Goal: Information Seeking & Learning: Learn about a topic

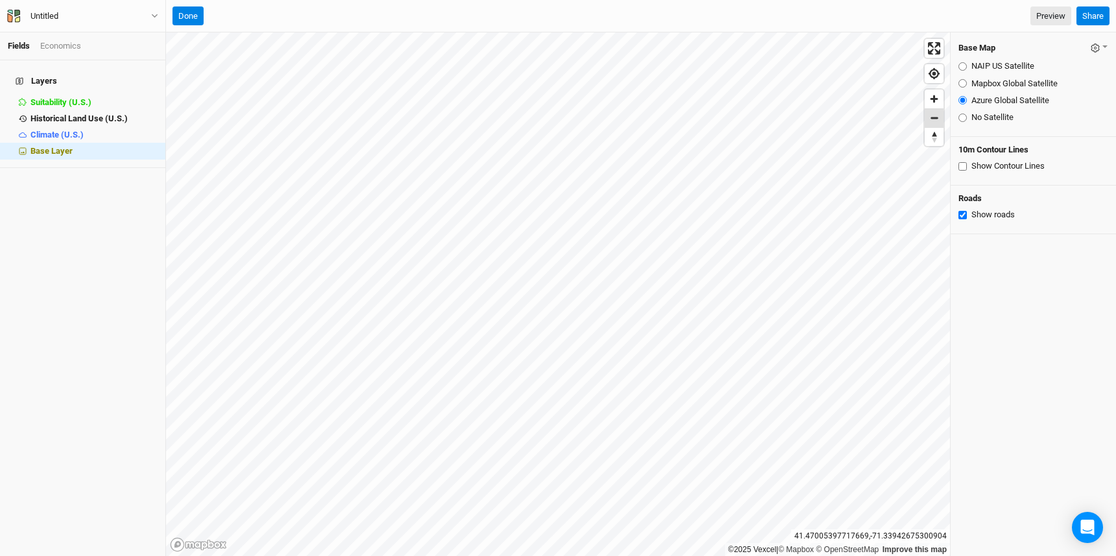
click at [934, 121] on span "Zoom out" at bounding box center [934, 118] width 19 height 18
click at [195, 10] on button "Done" at bounding box center [188, 15] width 31 height 19
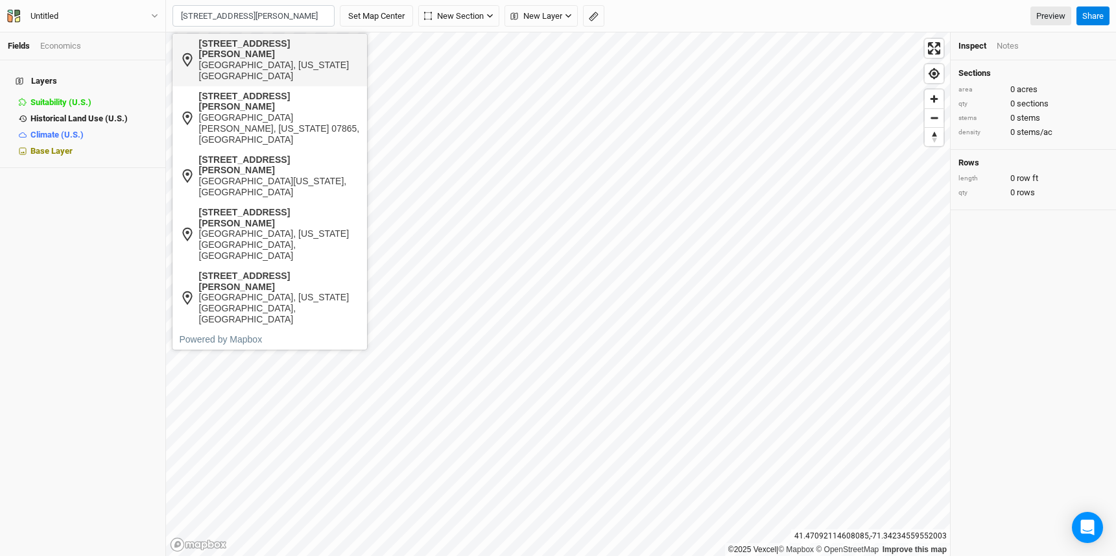
click at [268, 60] on div "[GEOGRAPHIC_DATA], [US_STATE][GEOGRAPHIC_DATA]" at bounding box center [279, 71] width 161 height 22
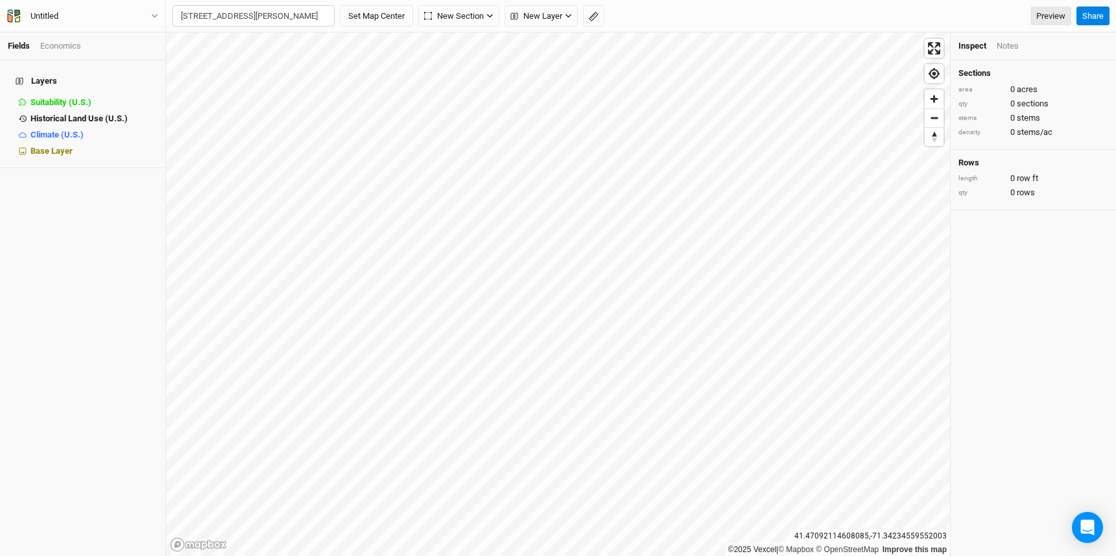
type input "[STREET_ADDRESS][PERSON_NAME][US_STATE]"
click at [387, 15] on button "Set Map Center" at bounding box center [376, 16] width 73 height 22
click at [60, 47] on div "Economics" at bounding box center [60, 46] width 41 height 12
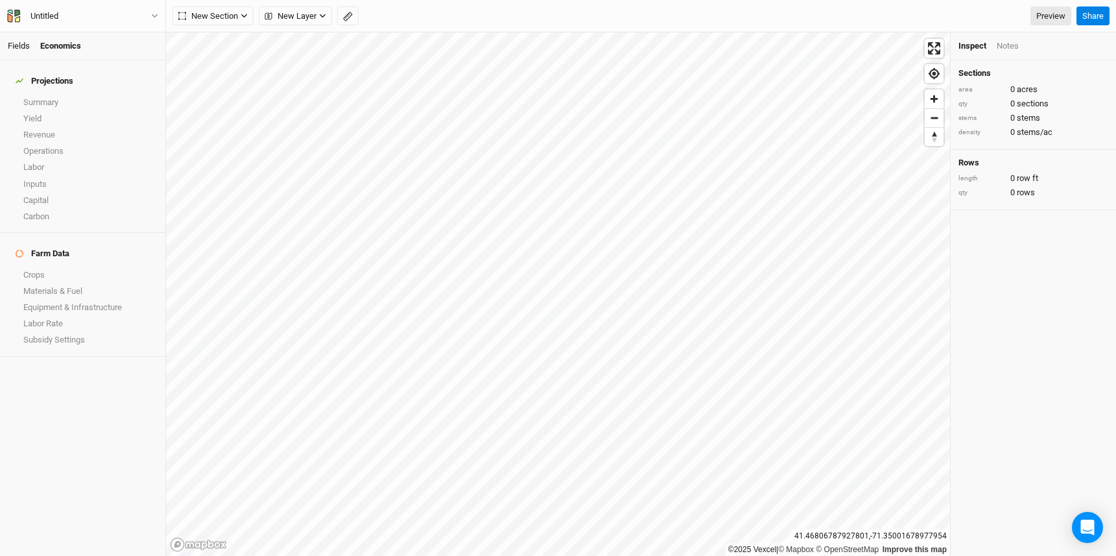
click at [22, 42] on link "Fields" at bounding box center [19, 46] width 22 height 10
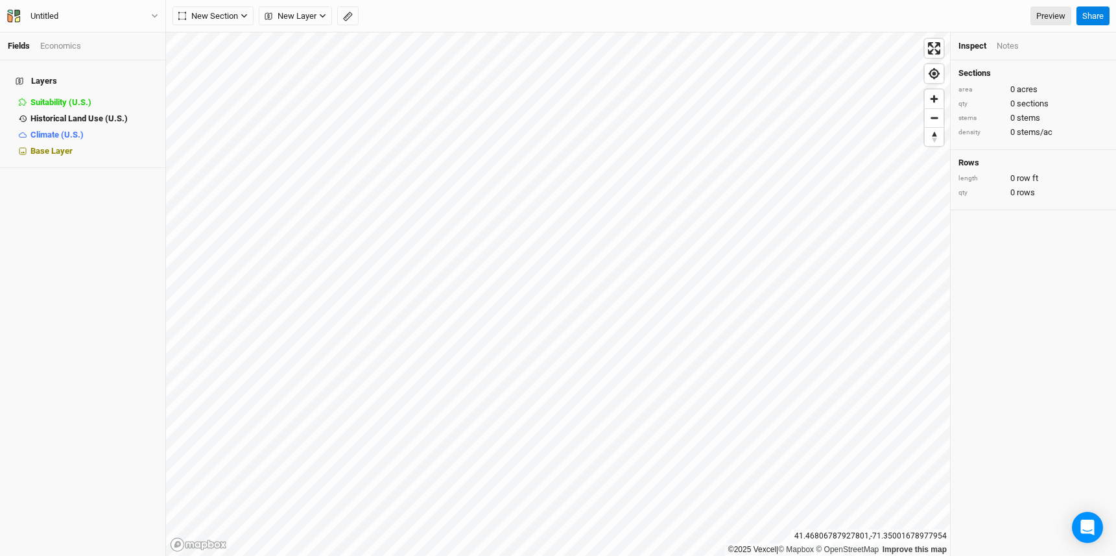
click at [36, 73] on h4 "Layers" at bounding box center [83, 81] width 150 height 26
click at [56, 130] on span "Climate (U.S.)" at bounding box center [56, 135] width 53 height 10
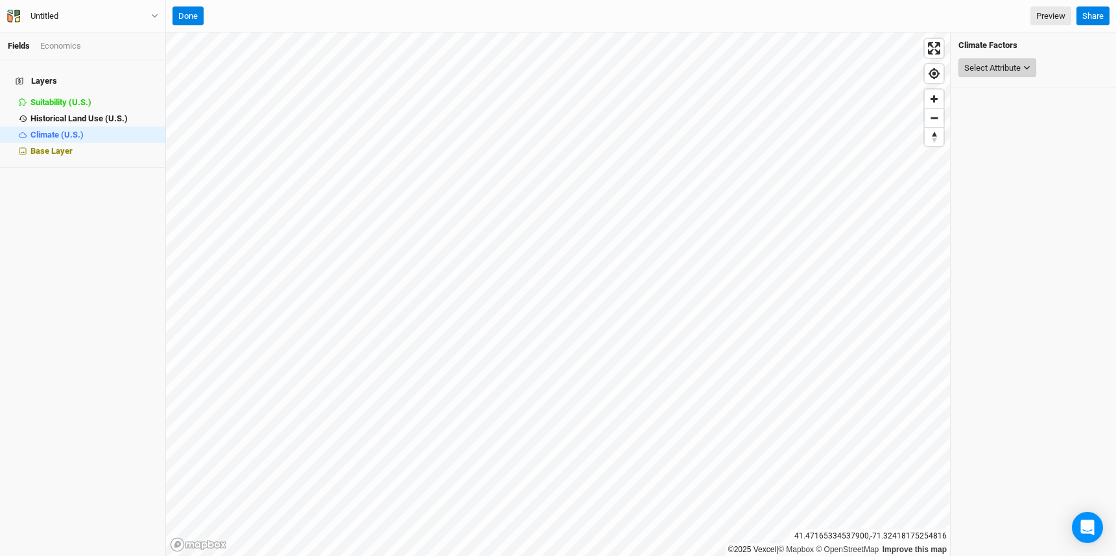
click at [1017, 69] on div "Select Attribute" at bounding box center [992, 68] width 56 height 13
click at [41, 146] on span "Base Layer" at bounding box center [51, 151] width 42 height 10
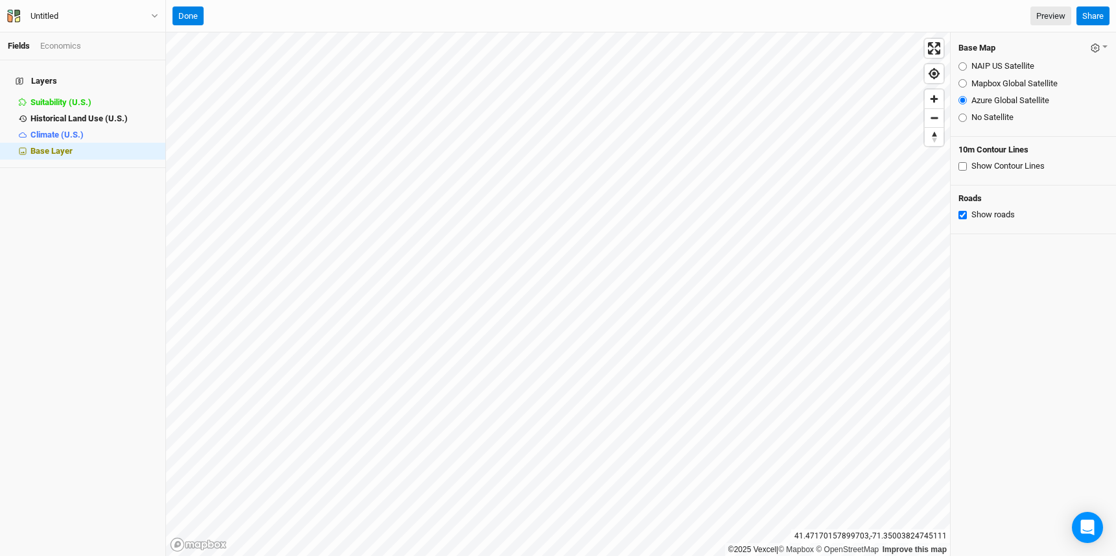
click at [25, 48] on link "Fields" at bounding box center [19, 46] width 22 height 10
click at [191, 14] on button "Done" at bounding box center [188, 15] width 31 height 19
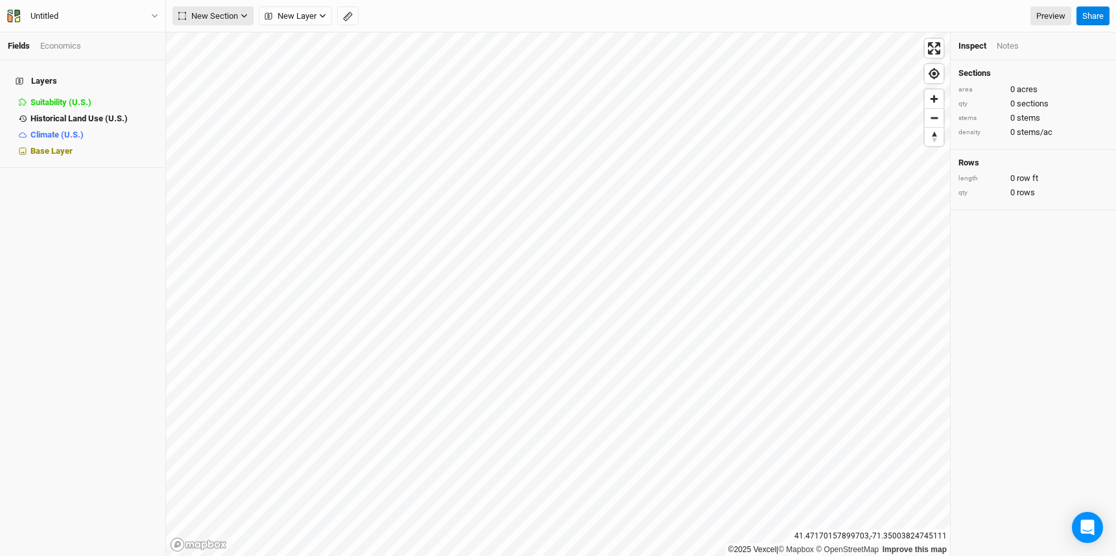
click at [215, 17] on span "New Section" at bounding box center [208, 16] width 60 height 13
click at [243, 18] on icon "button" at bounding box center [244, 15] width 7 height 7
click at [233, 68] on button "Line" at bounding box center [224, 63] width 102 height 20
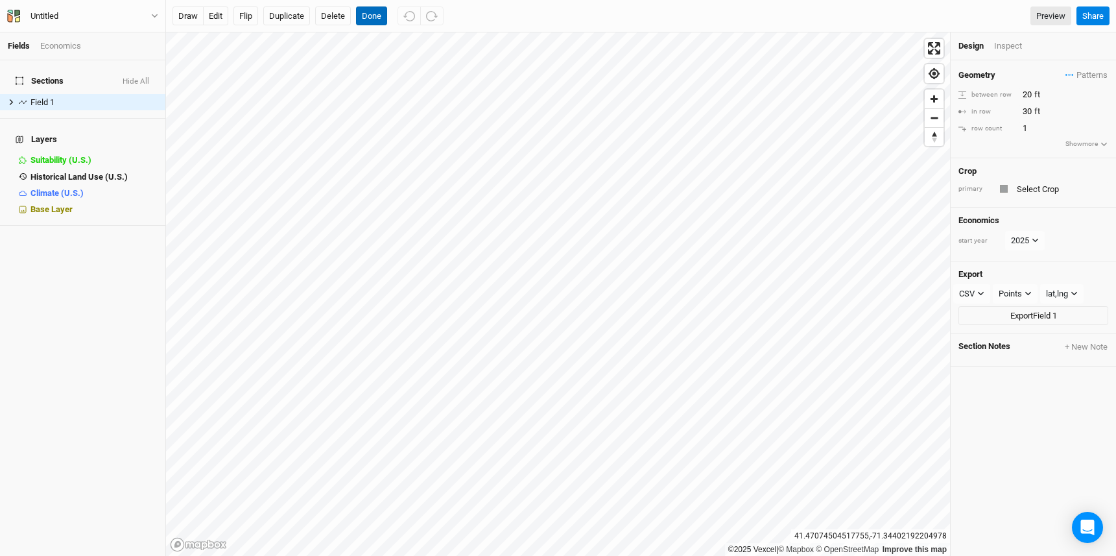
click at [374, 15] on button "Done" at bounding box center [371, 15] width 31 height 19
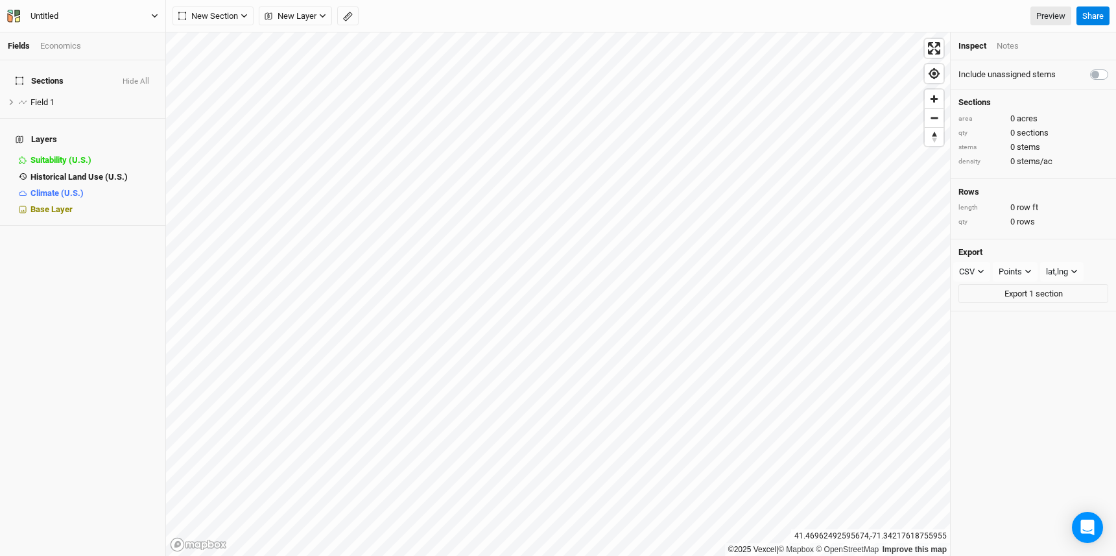
click at [156, 12] on button "Untitled" at bounding box center [82, 16] width 152 height 14
click at [157, 10] on button "Untitled" at bounding box center [82, 16] width 152 height 14
click at [38, 94] on li "Field 1 hide" at bounding box center [82, 102] width 165 height 16
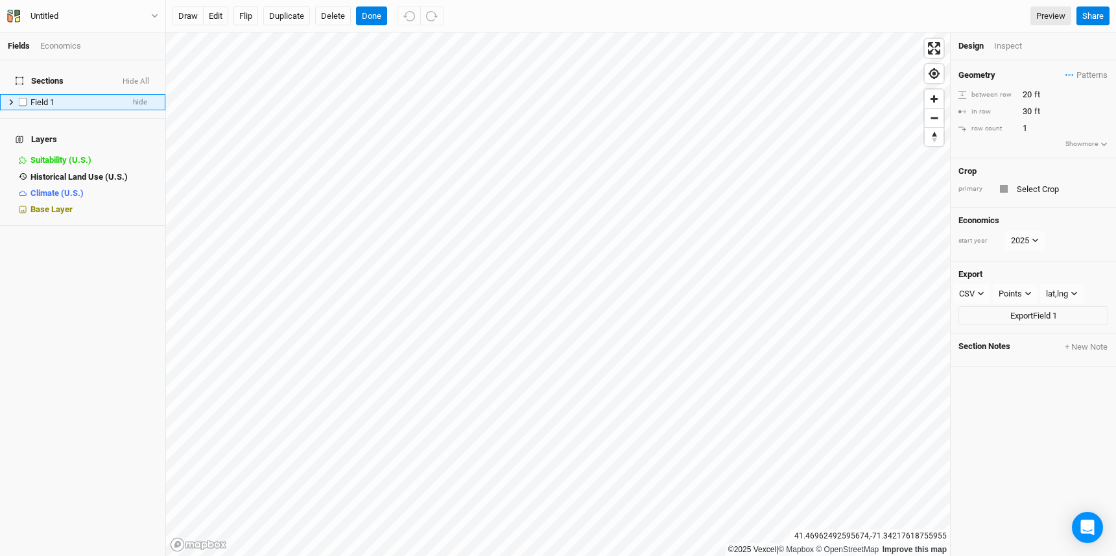
click at [11, 99] on icon at bounding box center [11, 102] width 7 height 7
click at [11, 101] on icon at bounding box center [11, 103] width 6 height 4
click at [937, 121] on span "Zoom out" at bounding box center [934, 118] width 19 height 18
click at [37, 126] on h4 "Layers" at bounding box center [83, 139] width 150 height 26
click at [16, 136] on icon at bounding box center [20, 140] width 8 height 8
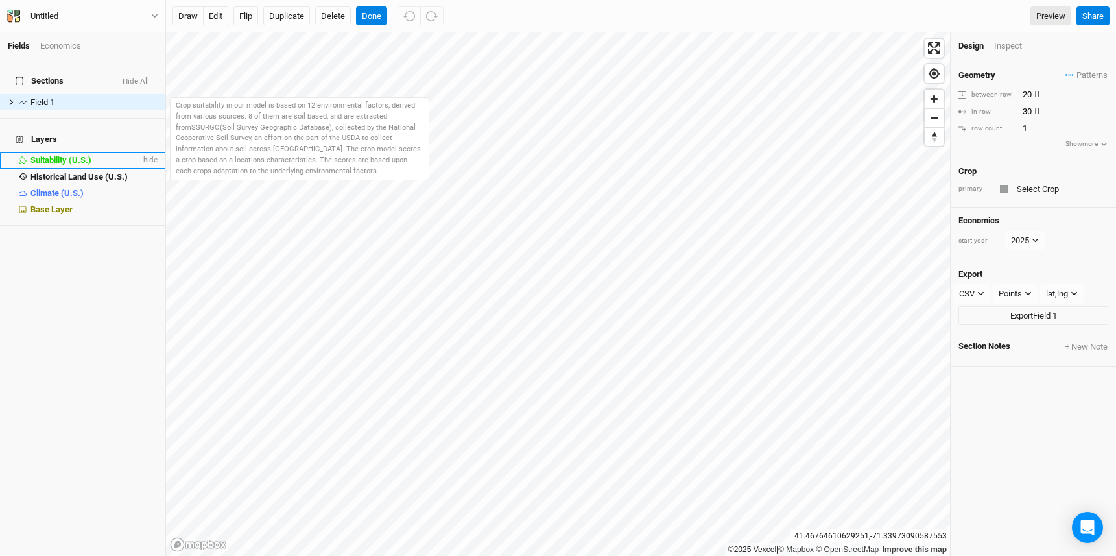
click at [41, 155] on span "Suitability (U.S.)" at bounding box center [60, 160] width 61 height 10
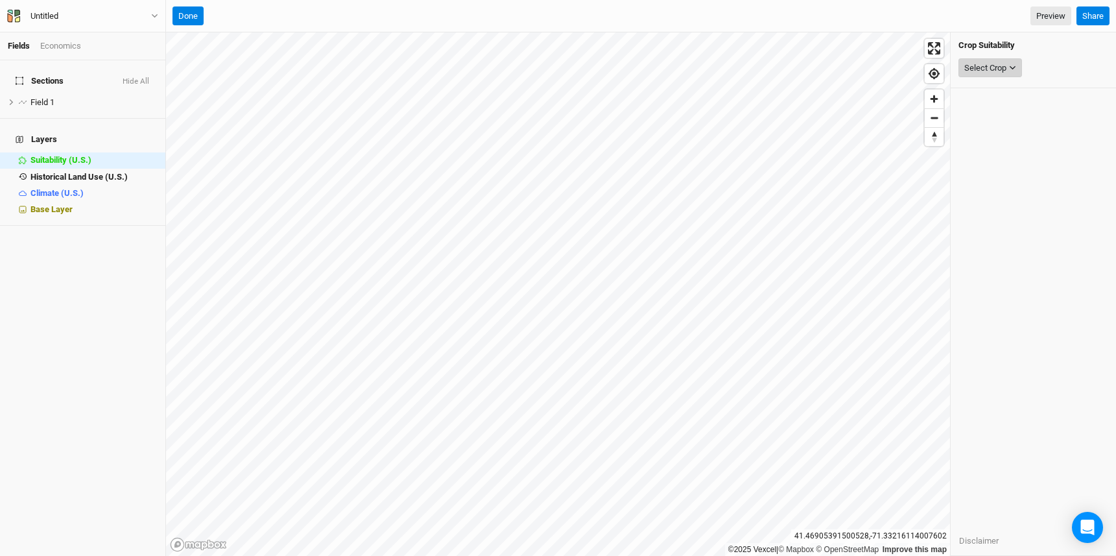
click at [1014, 71] on icon "button" at bounding box center [1012, 67] width 7 height 7
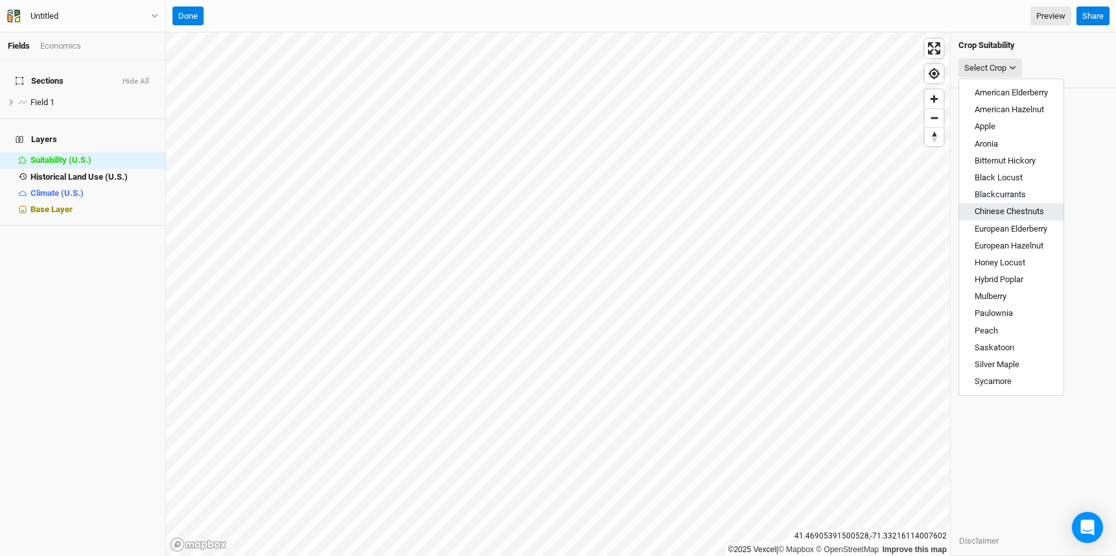
click at [1026, 213] on span "Chinese Chestnuts" at bounding box center [1009, 211] width 69 height 10
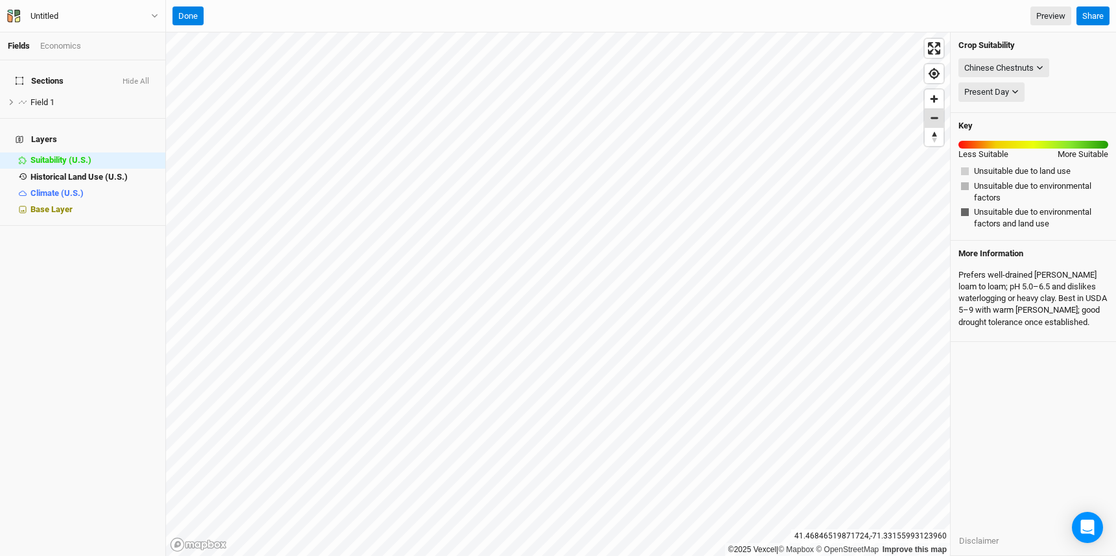
click at [934, 117] on span "Zoom out" at bounding box center [934, 118] width 19 height 18
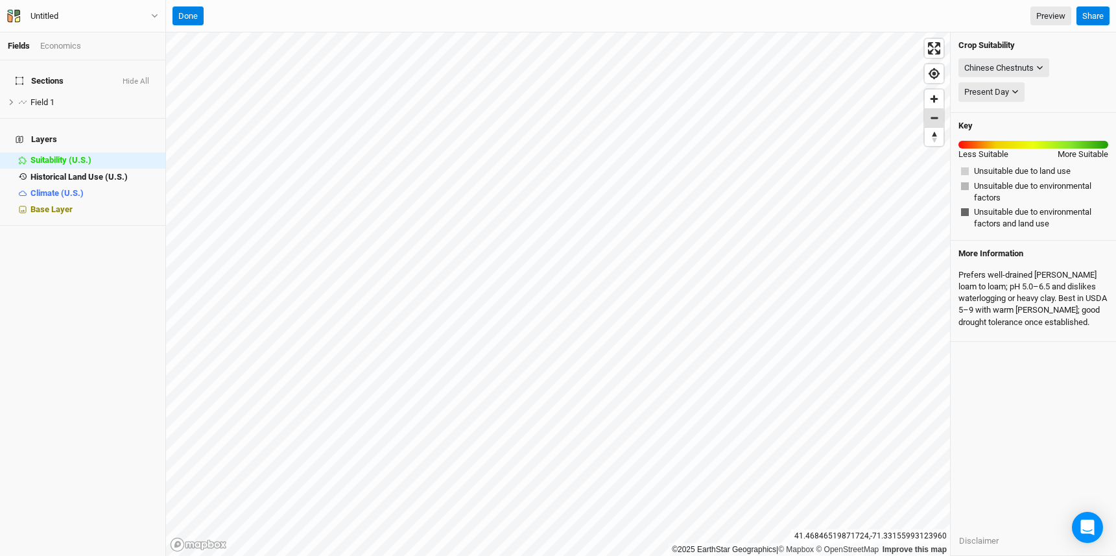
click at [934, 117] on span "Zoom out" at bounding box center [934, 118] width 19 height 18
click at [931, 104] on span "Zoom in" at bounding box center [934, 99] width 19 height 19
click at [185, 20] on button "Done" at bounding box center [188, 15] width 31 height 19
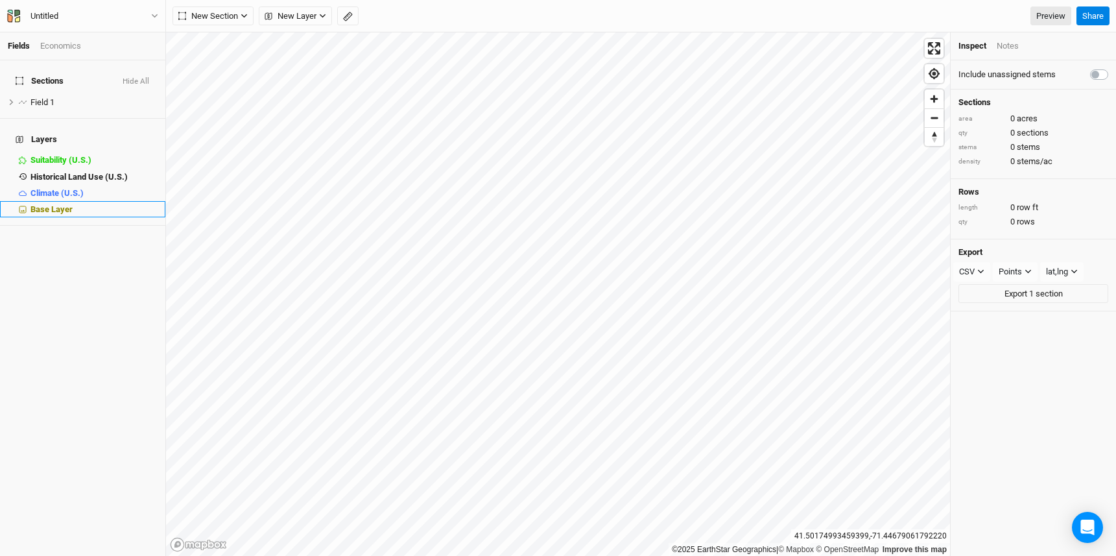
click at [60, 204] on span "Base Layer" at bounding box center [51, 209] width 42 height 10
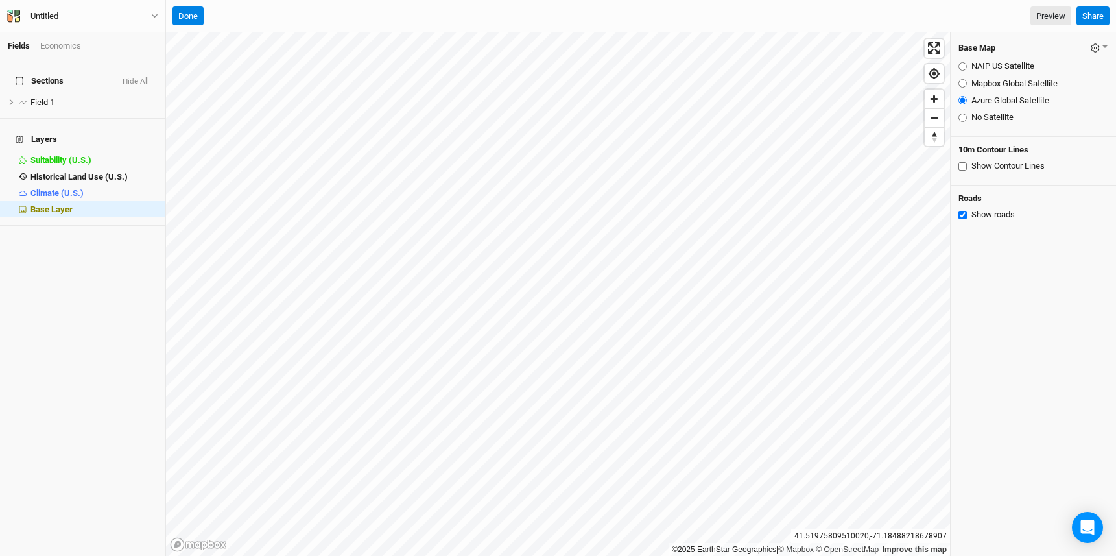
click at [962, 167] on input "Show Contour Lines" at bounding box center [963, 166] width 8 height 8
checkbox input "true"
click at [963, 116] on input "No Satellite" at bounding box center [963, 117] width 8 height 8
radio input "true"
click at [932, 97] on span "Zoom in" at bounding box center [934, 99] width 19 height 19
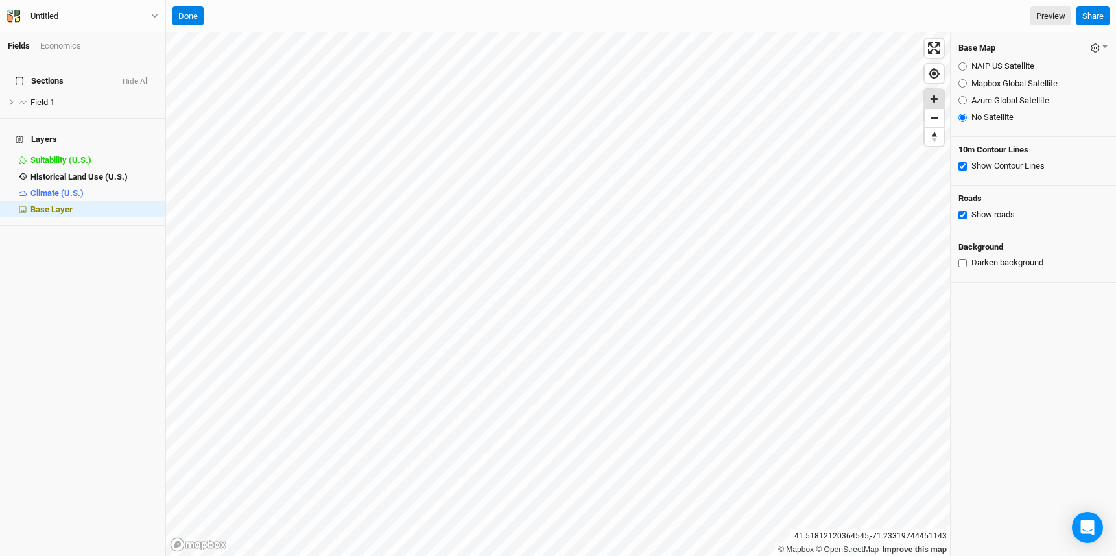
click at [932, 97] on span "Zoom in" at bounding box center [934, 99] width 19 height 19
click at [929, 100] on span "Zoom in" at bounding box center [934, 99] width 19 height 19
click at [962, 69] on input "NAIP US Satellite" at bounding box center [963, 66] width 8 height 8
radio input "true"
click at [931, 100] on span "Zoom in" at bounding box center [934, 99] width 19 height 19
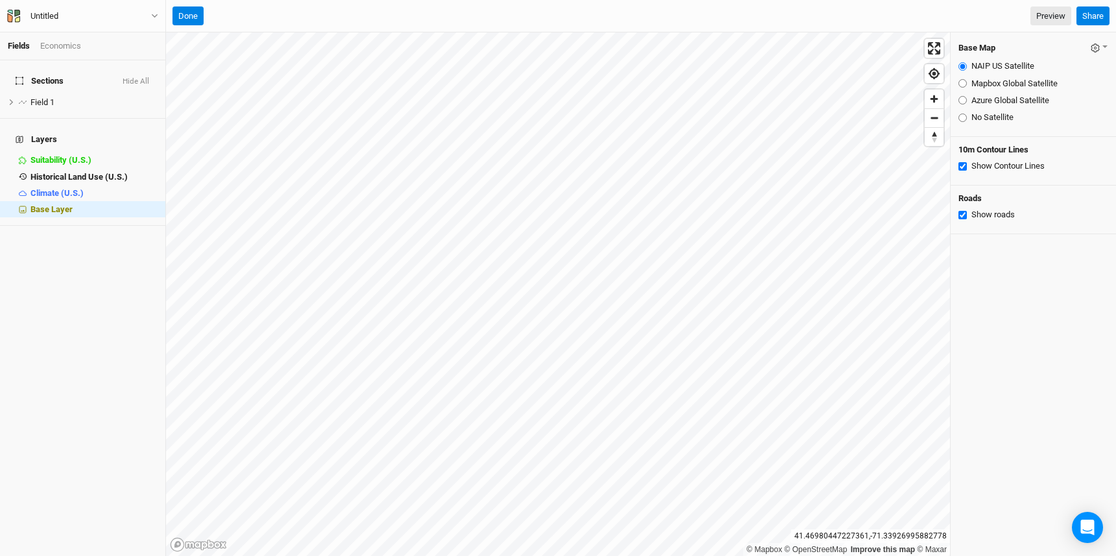
click at [961, 99] on input "Azure Global Satellite" at bounding box center [963, 100] width 8 height 8
radio input "true"
click at [962, 66] on input "NAIP US Satellite" at bounding box center [963, 66] width 8 height 8
radio input "true"
click at [961, 101] on input "Azure Global Satellite" at bounding box center [963, 100] width 8 height 8
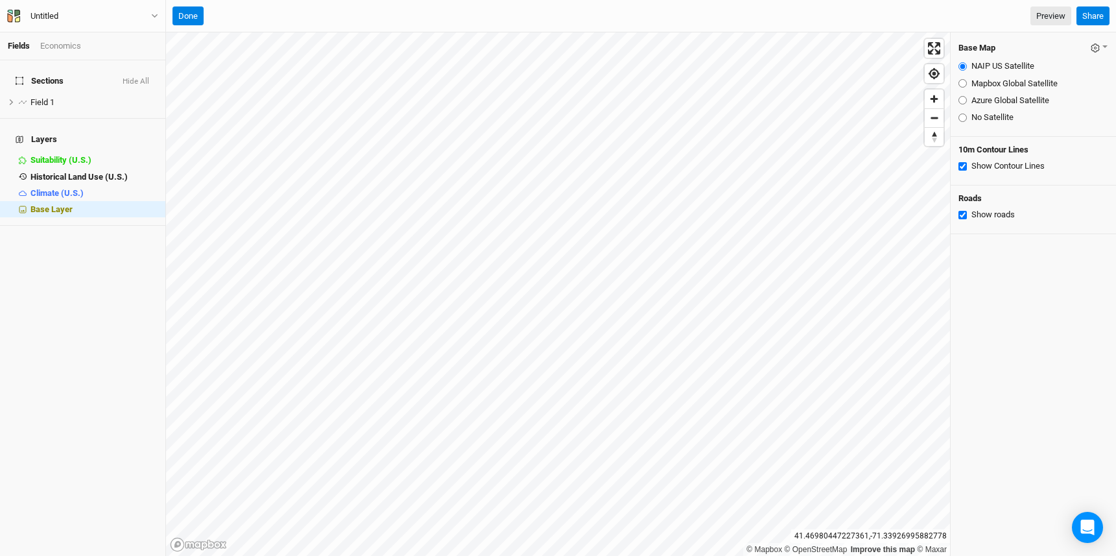
radio input "true"
click at [962, 86] on input "Mapbox Global Satellite" at bounding box center [963, 83] width 8 height 8
radio input "true"
click at [961, 66] on input "NAIP US Satellite" at bounding box center [963, 66] width 8 height 8
radio input "true"
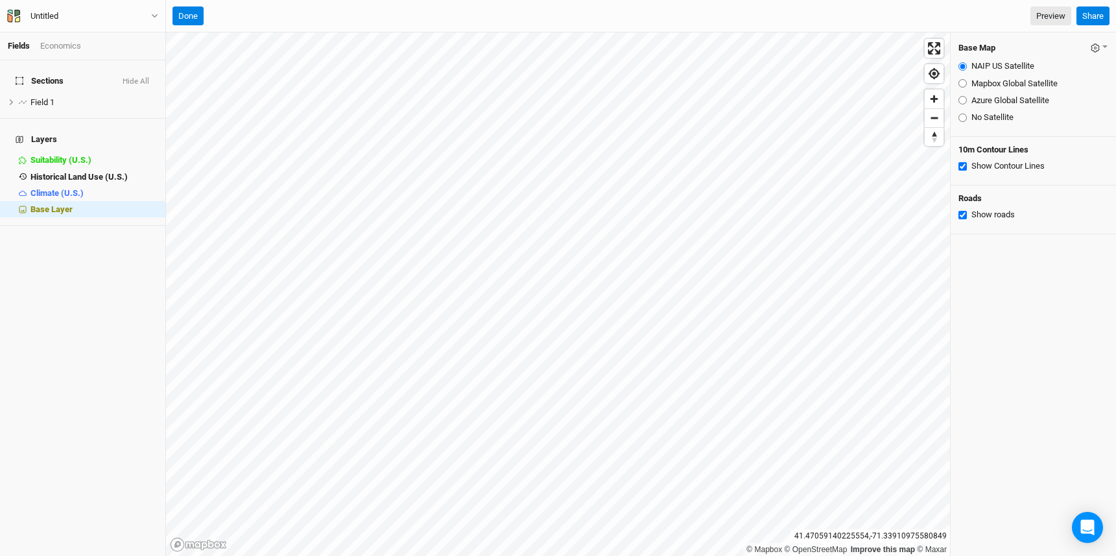
click at [960, 82] on input "Mapbox Global Satellite" at bounding box center [963, 83] width 8 height 8
radio input "true"
click at [963, 101] on input "Azure Global Satellite" at bounding box center [963, 100] width 8 height 8
radio input "true"
click at [44, 99] on div "Field 1" at bounding box center [76, 102] width 92 height 10
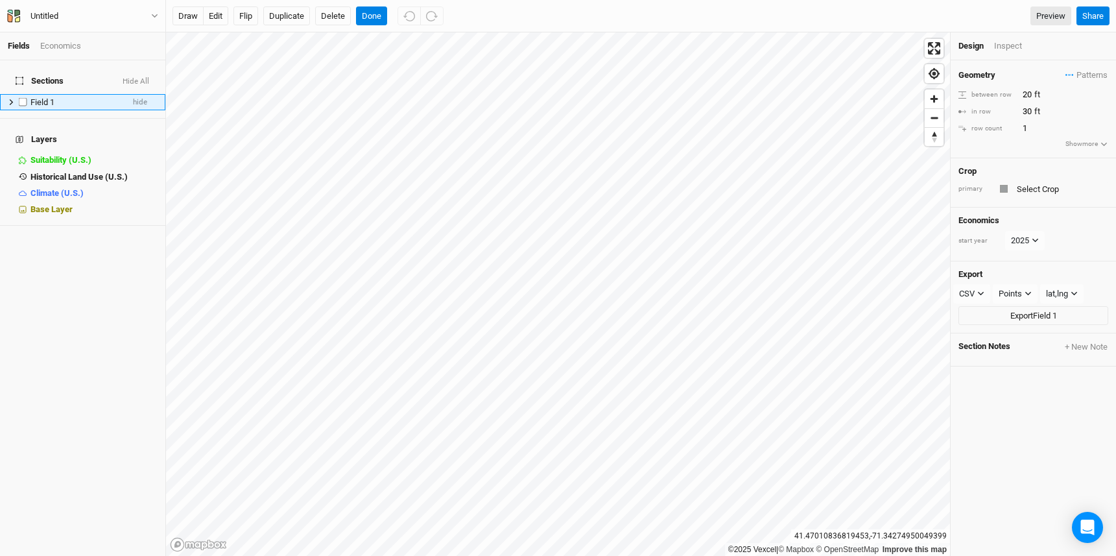
click at [62, 97] on div "Field 1" at bounding box center [76, 102] width 92 height 10
click at [22, 94] on label at bounding box center [23, 102] width 16 height 16
click at [22, 98] on input "checkbox" at bounding box center [23, 102] width 8 height 8
checkbox input "true"
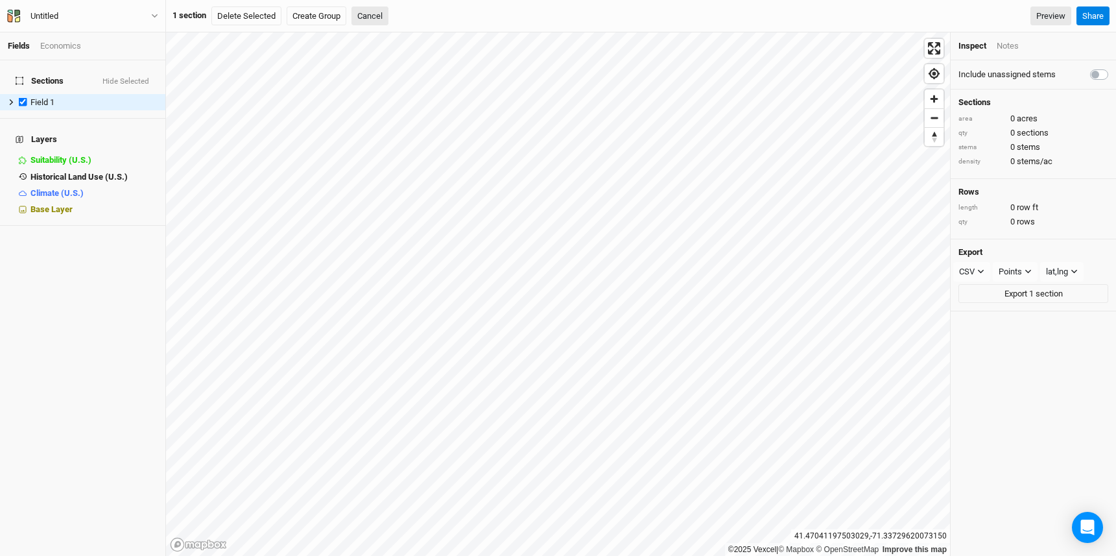
click at [1114, 67] on label at bounding box center [1114, 67] width 0 height 0
click at [1097, 77] on input "checkbox" at bounding box center [1095, 73] width 10 height 13
click at [1114, 67] on label at bounding box center [1114, 67] width 0 height 0
click at [1097, 77] on input "checkbox" at bounding box center [1095, 73] width 10 height 13
click at [1114, 67] on label at bounding box center [1114, 67] width 0 height 0
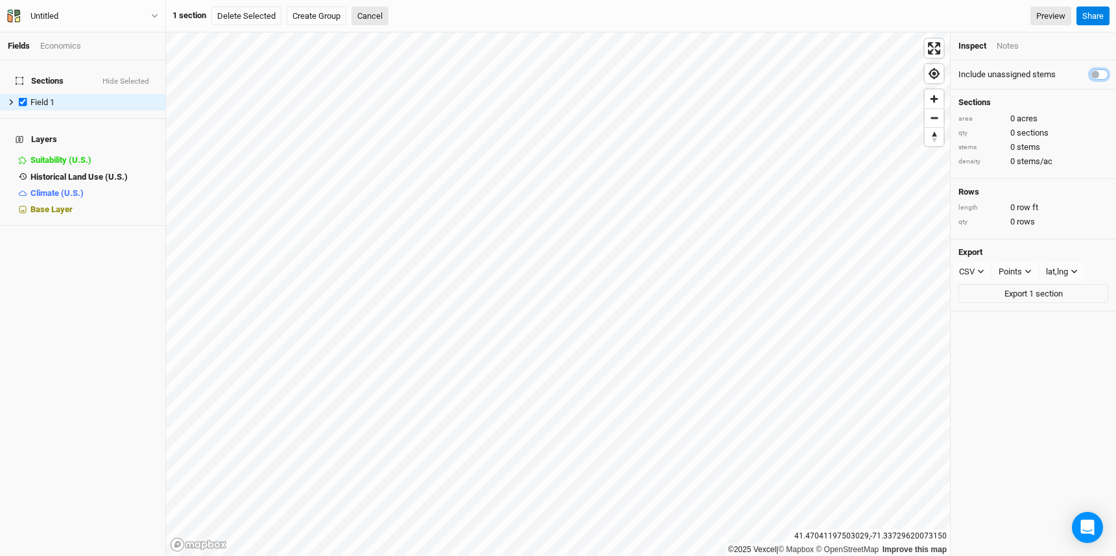
click at [1097, 77] on input "checkbox" at bounding box center [1095, 73] width 10 height 13
checkbox input "true"
click at [30, 126] on h4 "Layers" at bounding box center [83, 139] width 150 height 26
click at [16, 136] on icon at bounding box center [20, 140] width 8 height 8
click at [126, 13] on button "Untitled" at bounding box center [82, 16] width 152 height 14
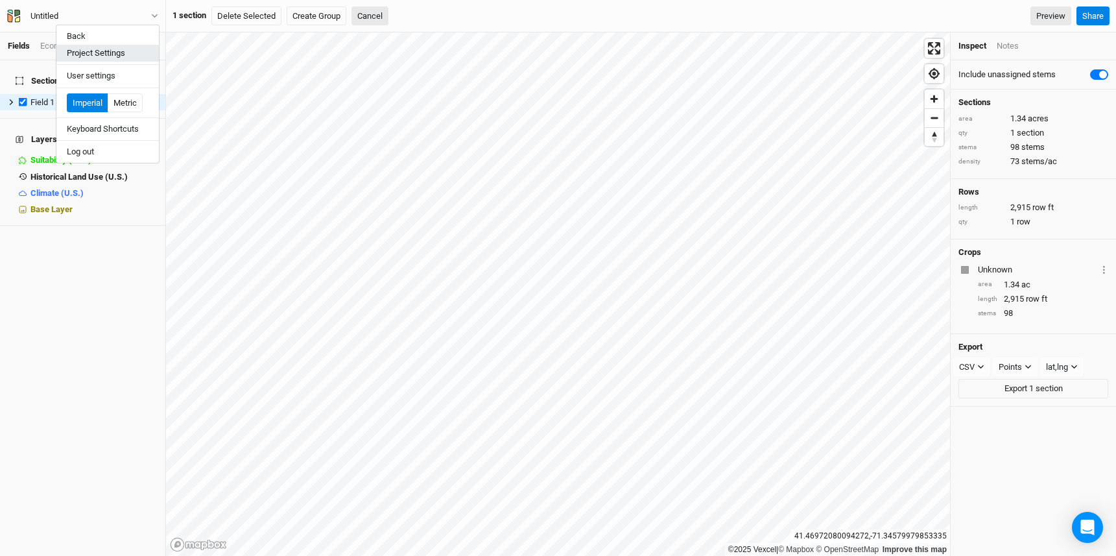
click at [113, 56] on button "Project Settings" at bounding box center [107, 53] width 102 height 17
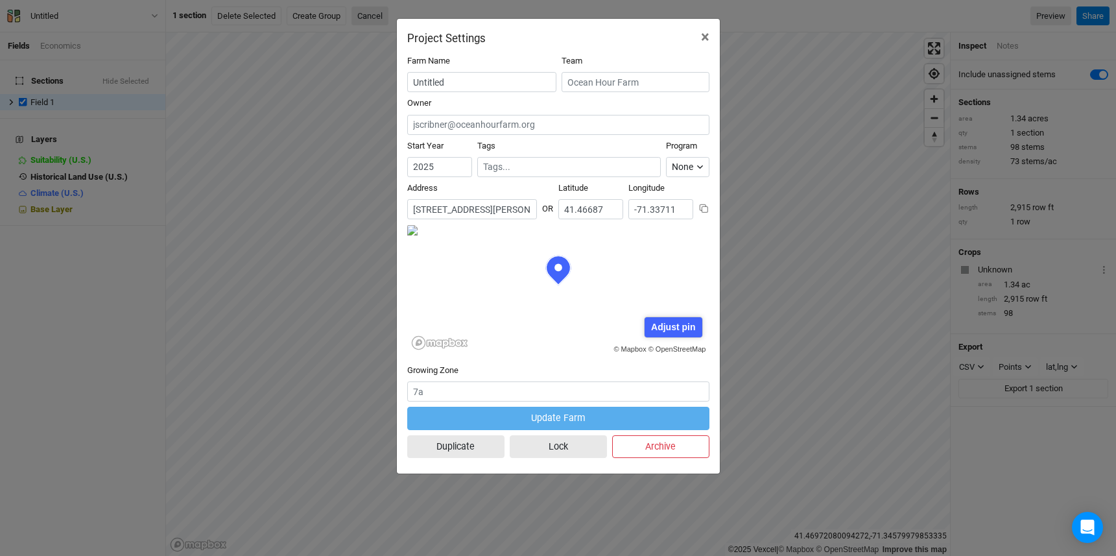
scroll to position [65, 151]
click at [689, 165] on div "None" at bounding box center [682, 167] width 21 height 14
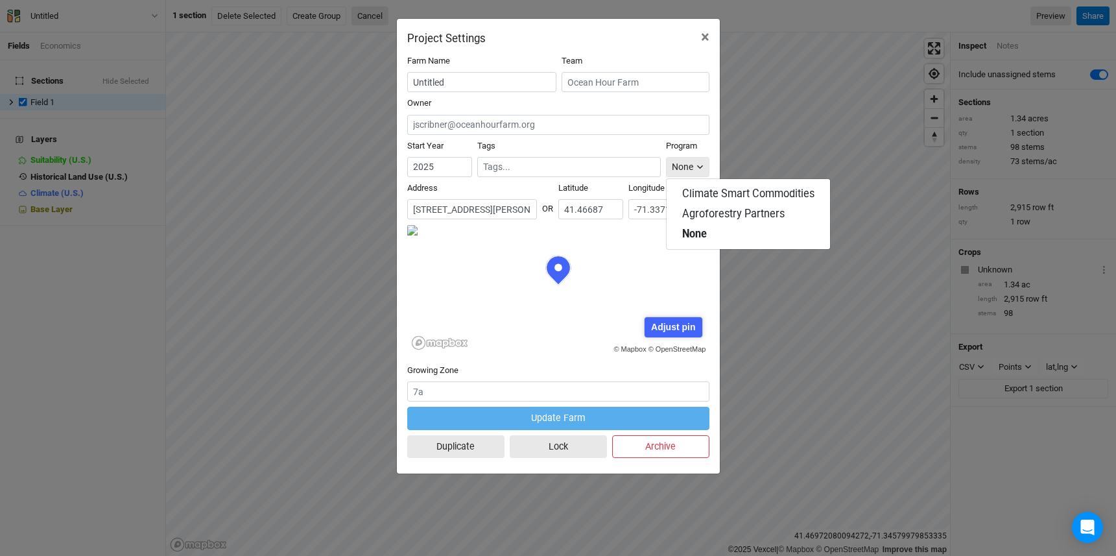
click at [689, 165] on div "None" at bounding box center [682, 167] width 21 height 14
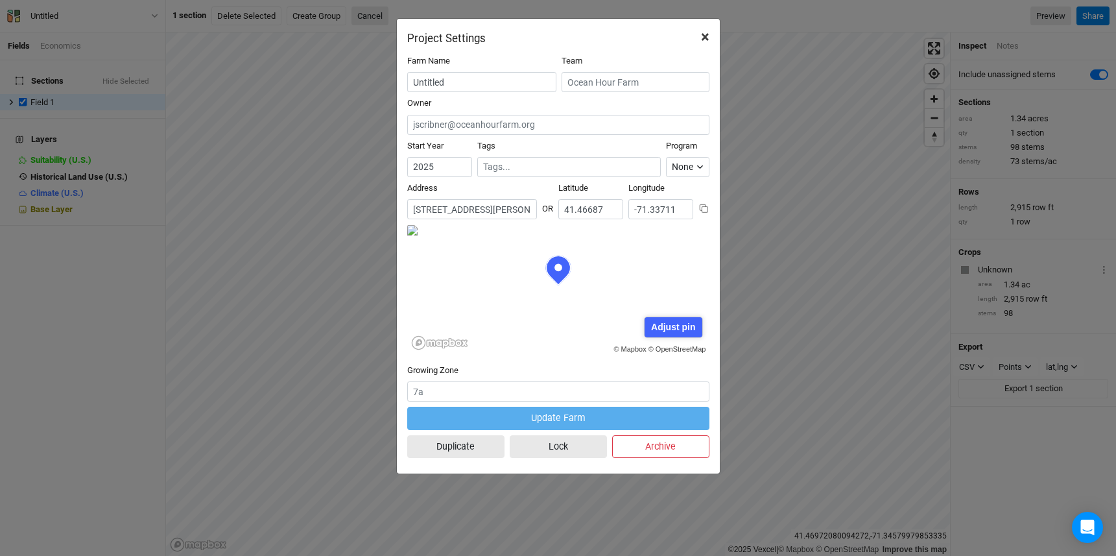
click at [702, 36] on span "×" at bounding box center [705, 37] width 8 height 18
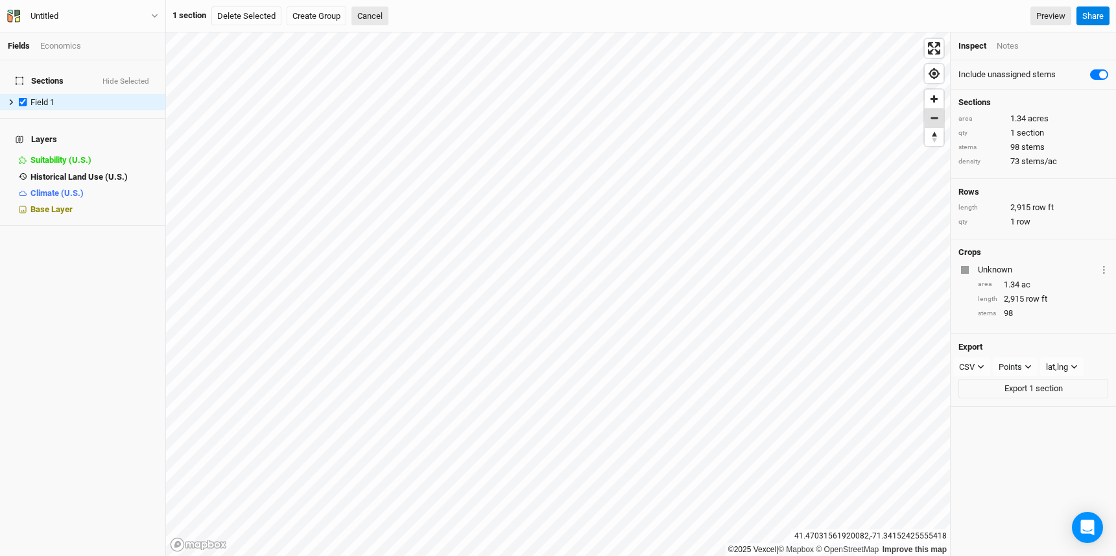
click at [941, 116] on span "Zoom out" at bounding box center [934, 118] width 19 height 18
